Goal: Transaction & Acquisition: Purchase product/service

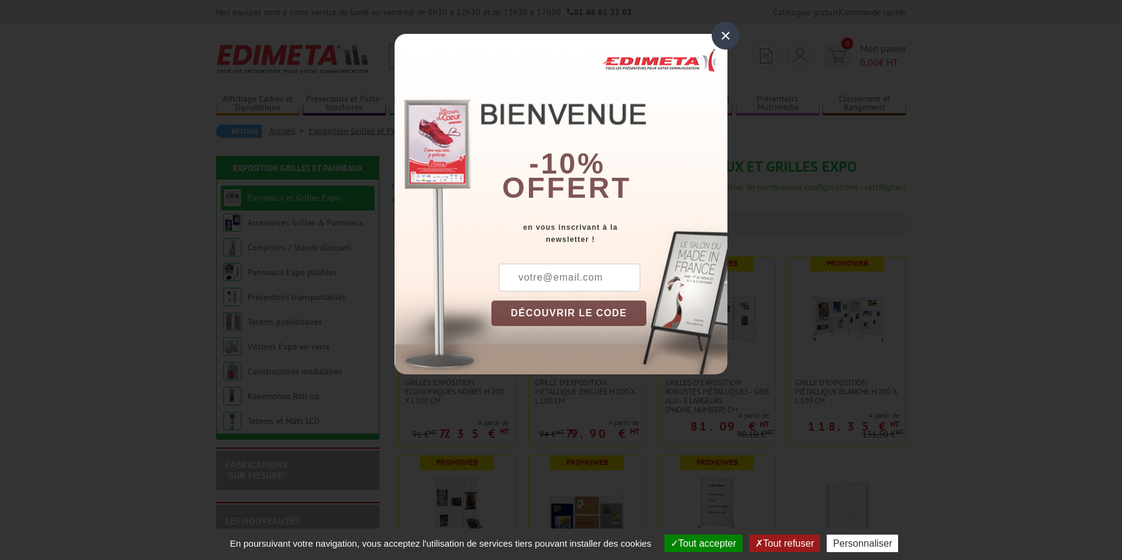
click at [728, 34] on div "×" at bounding box center [726, 36] width 28 height 28
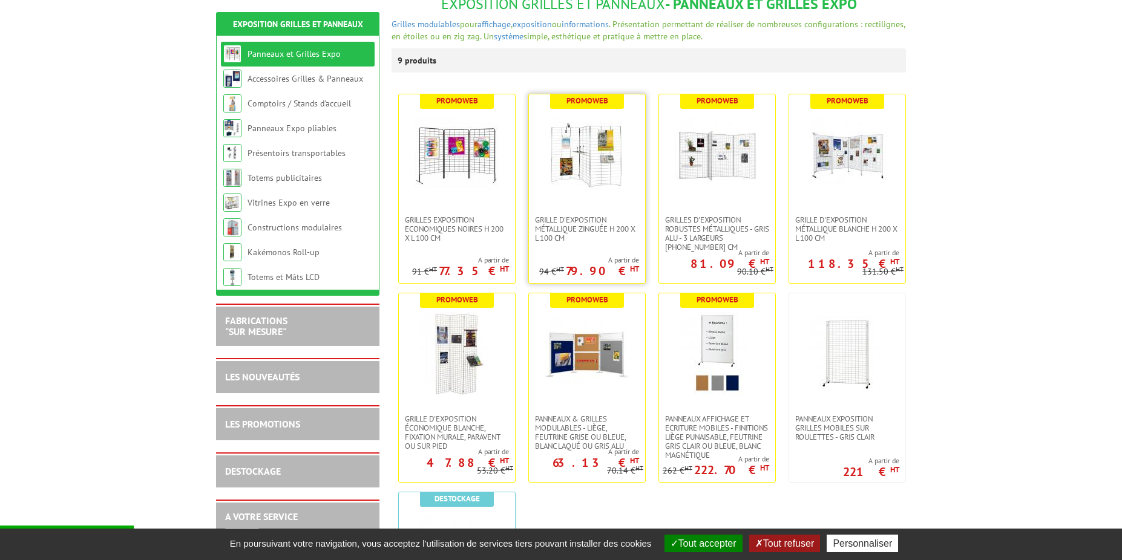
scroll to position [169, 0]
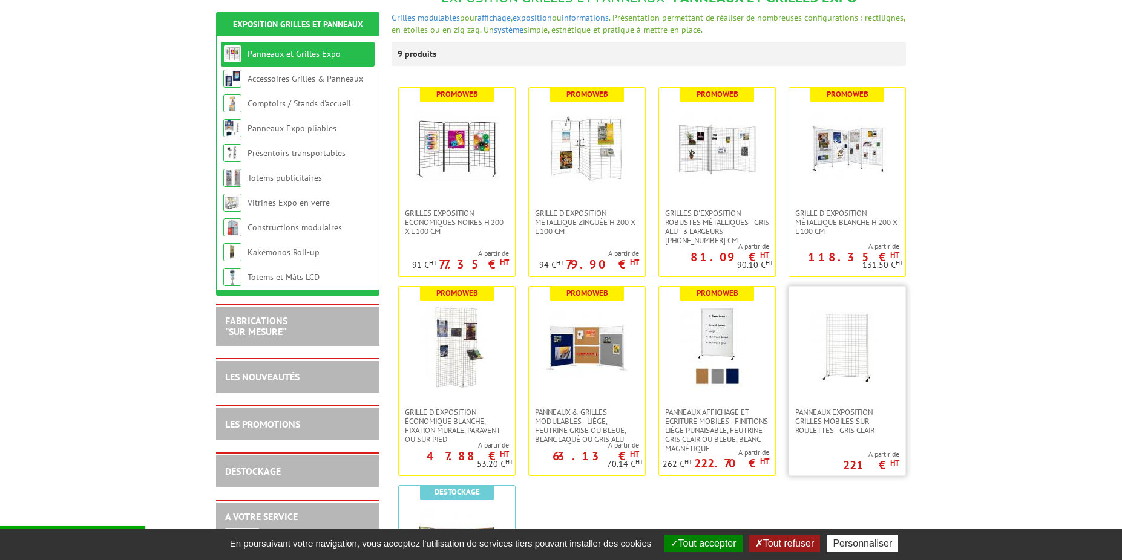
click at [858, 358] on img at bounding box center [847, 347] width 85 height 85
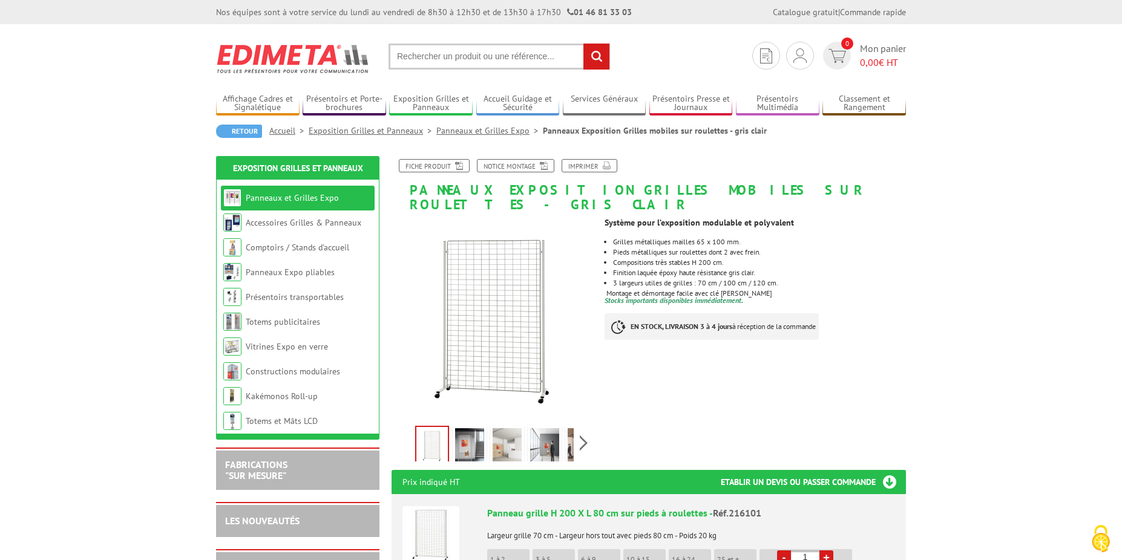
click at [469, 434] on img at bounding box center [469, 447] width 29 height 38
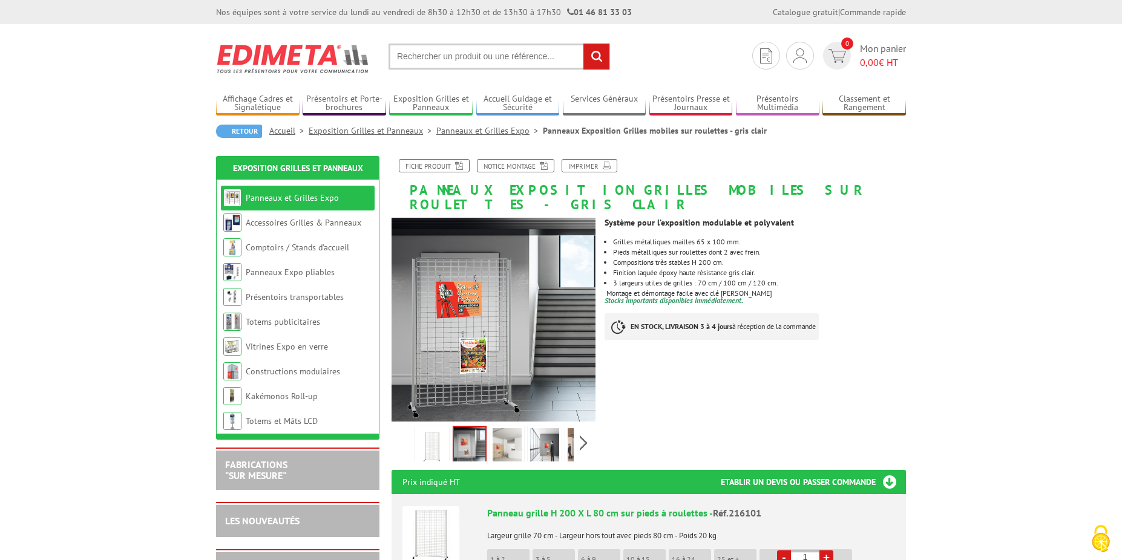
click at [511, 434] on img at bounding box center [507, 447] width 29 height 38
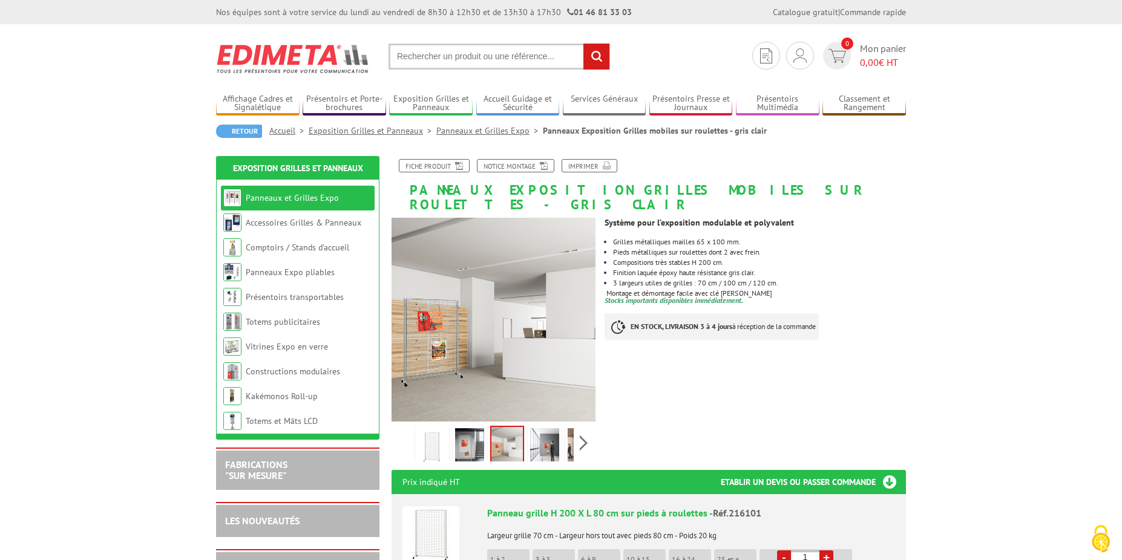
click at [535, 432] on img at bounding box center [544, 447] width 29 height 38
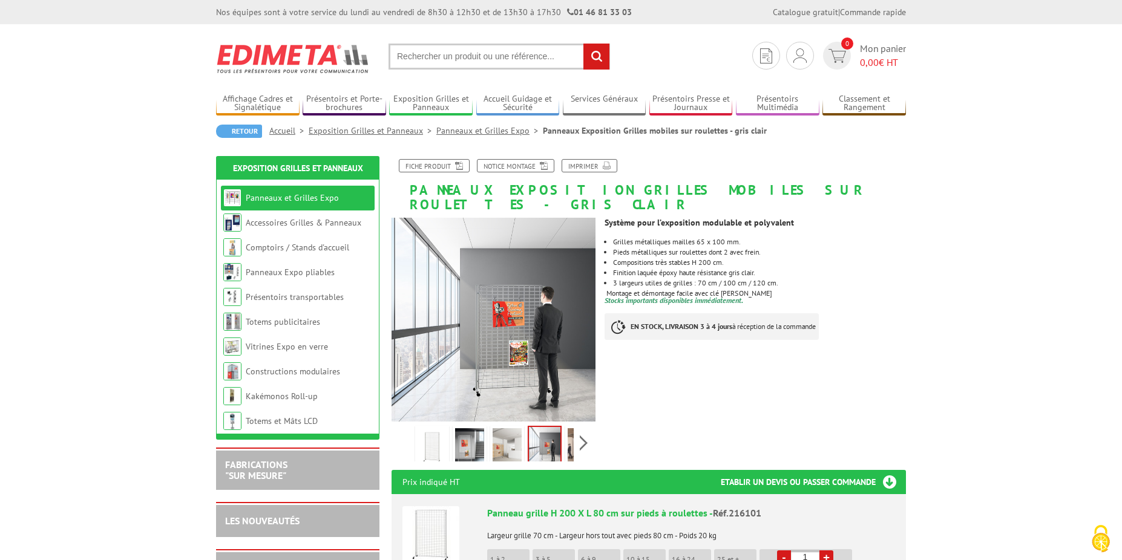
click at [568, 431] on img at bounding box center [582, 447] width 29 height 38
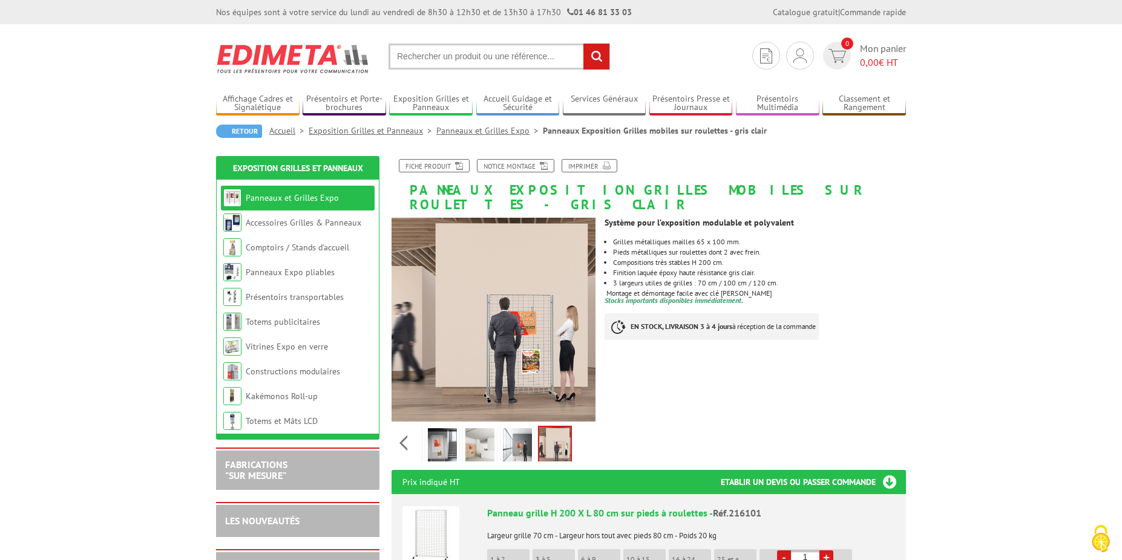
click at [434, 430] on img at bounding box center [442, 447] width 29 height 38
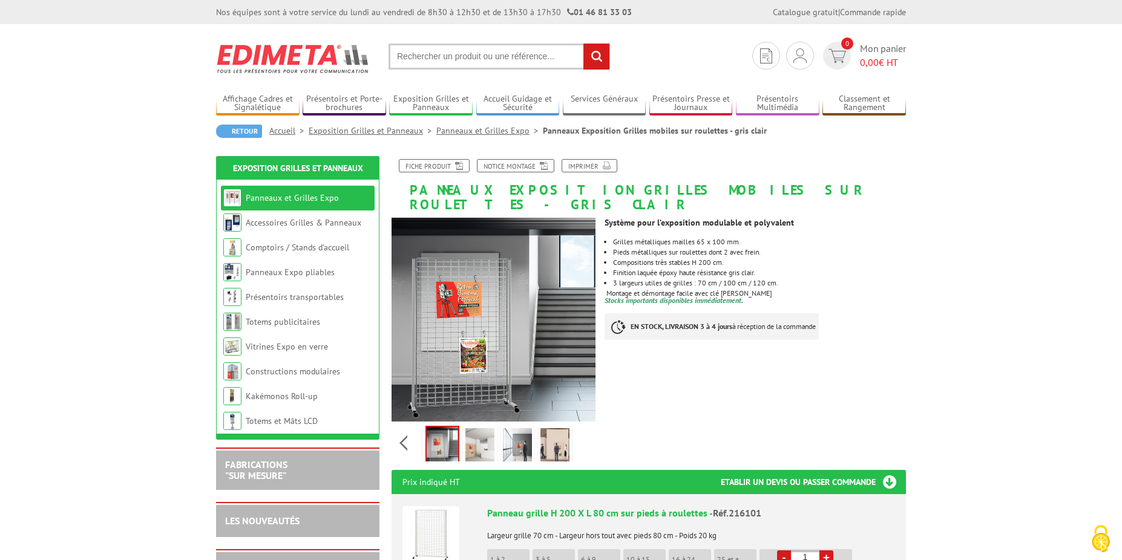
click at [402, 424] on div "Previous Next" at bounding box center [493, 443] width 204 height 42
